Goal: Information Seeking & Learning: Learn about a topic

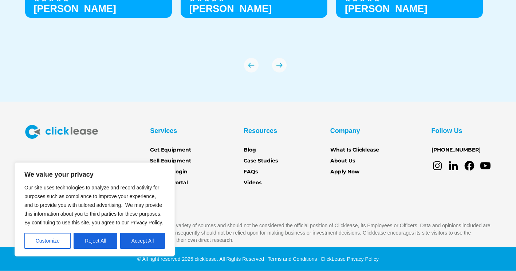
click at [243, 216] on div "Services Get Equipment Sell Equipment Account login Partner Portal Resources Bl…" at bounding box center [258, 184] width 466 height 119
click at [240, 222] on p "The content linked to [DOMAIN_NAME] has been compiled from a variety of sources…" at bounding box center [258, 233] width 466 height 22
click at [90, 240] on button "Reject All" at bounding box center [96, 241] width 44 height 16
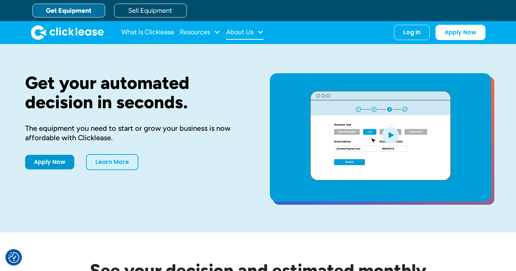
click at [244, 32] on div "About Us" at bounding box center [239, 32] width 27 height 0
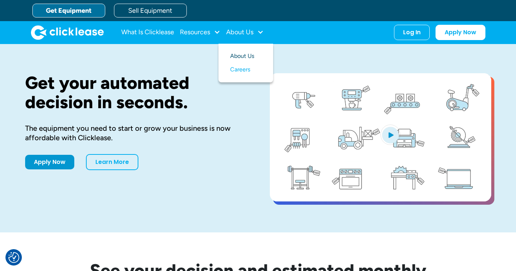
click at [244, 53] on link "About Us" at bounding box center [245, 56] width 31 height 13
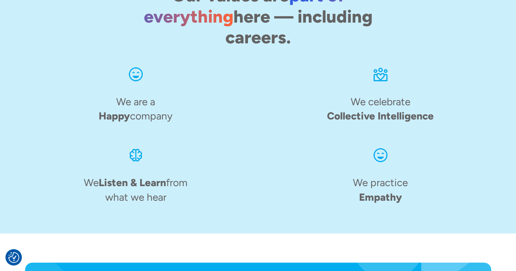
scroll to position [1193, 0]
